Goal: Use online tool/utility: Utilize a website feature to perform a specific function

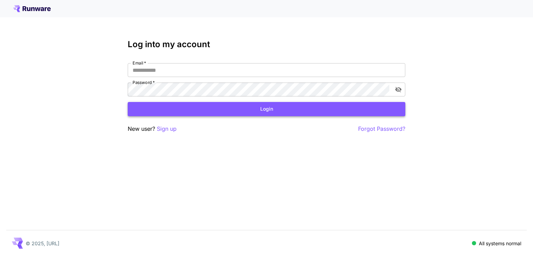
type input "**********"
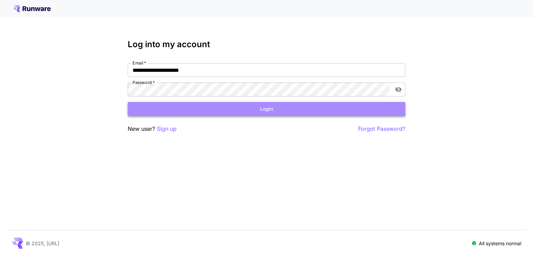
click at [263, 107] on button "Login" at bounding box center [267, 109] width 278 height 14
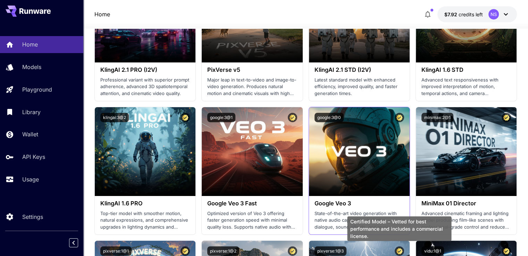
scroll to position [347, 0]
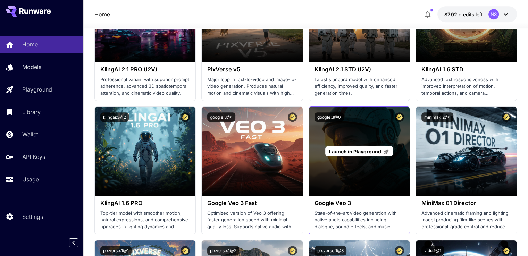
click at [353, 159] on div "Launch in Playground" at bounding box center [359, 151] width 101 height 89
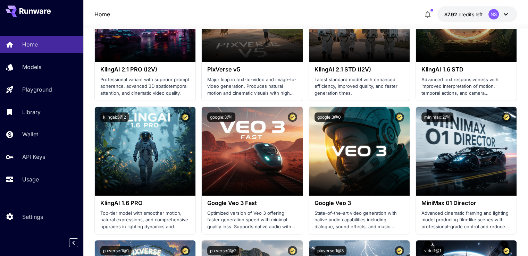
click at [353, 153] on span "Launch in Playground" at bounding box center [355, 152] width 52 height 6
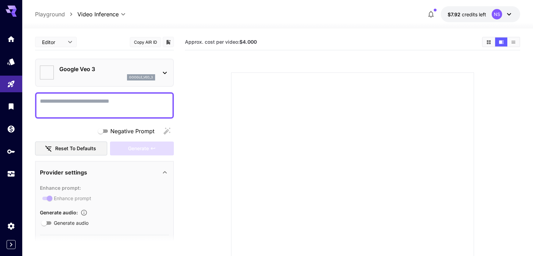
type input "*"
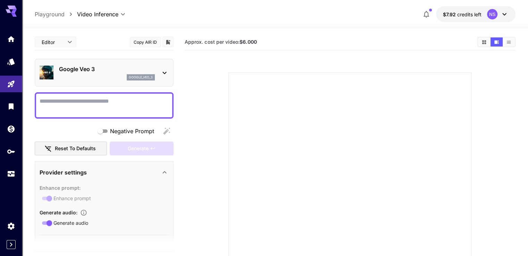
click at [161, 73] on icon at bounding box center [164, 73] width 8 height 8
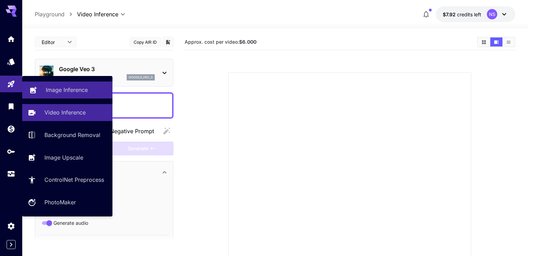
click at [60, 86] on p "Image Inference" at bounding box center [67, 90] width 42 height 8
type input "**********"
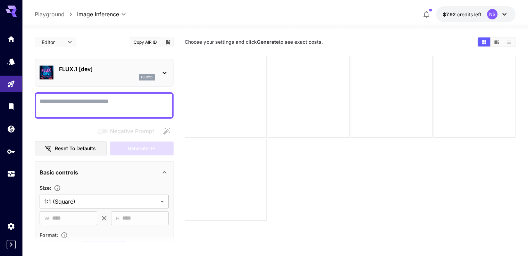
click at [161, 72] on icon at bounding box center [164, 73] width 8 height 8
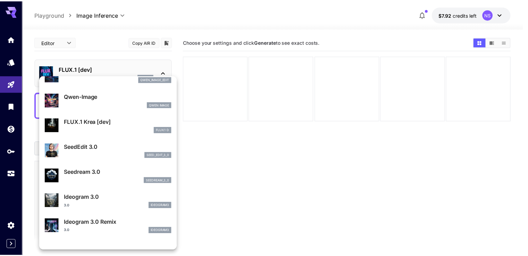
scroll to position [139, 0]
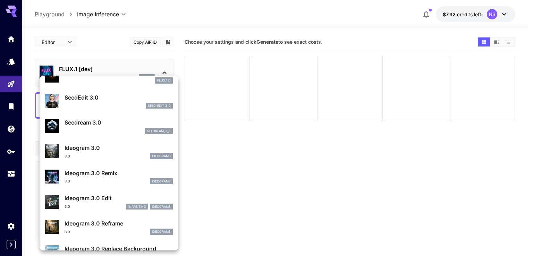
click at [266, 138] on div at bounding box center [266, 128] width 533 height 256
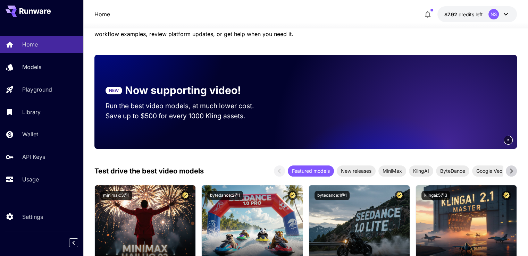
scroll to position [139, 0]
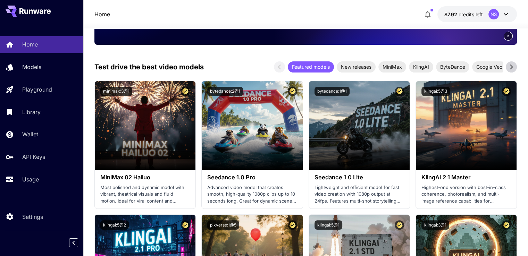
click at [510, 65] on icon at bounding box center [511, 67] width 3 height 5
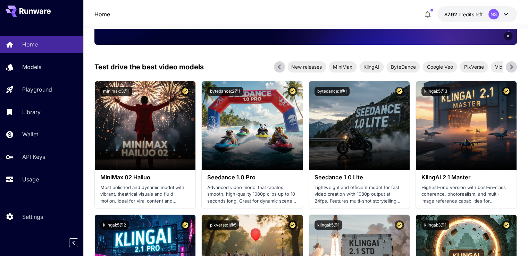
click at [510, 65] on icon at bounding box center [511, 67] width 3 height 5
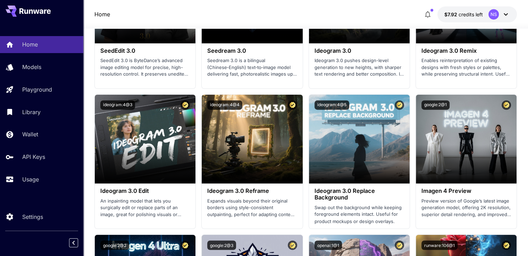
scroll to position [1076, 0]
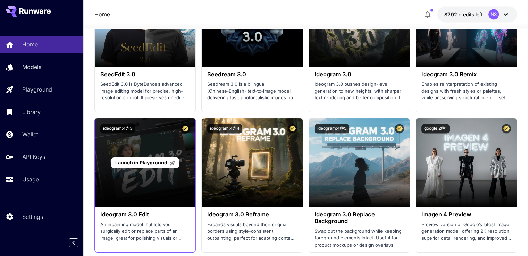
click at [150, 163] on span "Launch in Playground" at bounding box center [141, 163] width 52 height 6
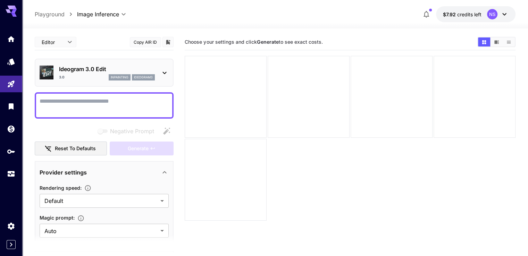
click at [149, 103] on textarea "Negative Prompt" at bounding box center [104, 105] width 129 height 17
click at [164, 128] on div "Negative Prompt" at bounding box center [104, 131] width 139 height 14
click at [164, 130] on div "Negative Prompt" at bounding box center [104, 131] width 139 height 14
